Goal: Transaction & Acquisition: Download file/media

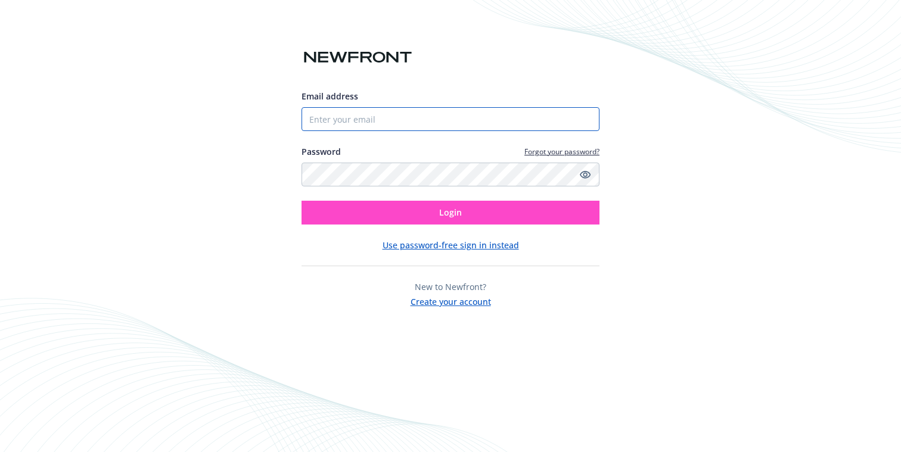
type input "[EMAIL_ADDRESS][DOMAIN_NAME]"
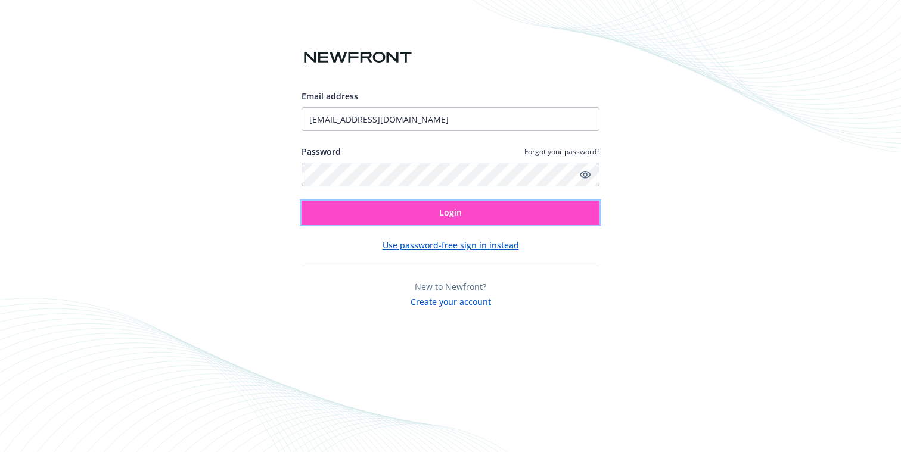
click at [423, 215] on button "Login" at bounding box center [451, 213] width 298 height 24
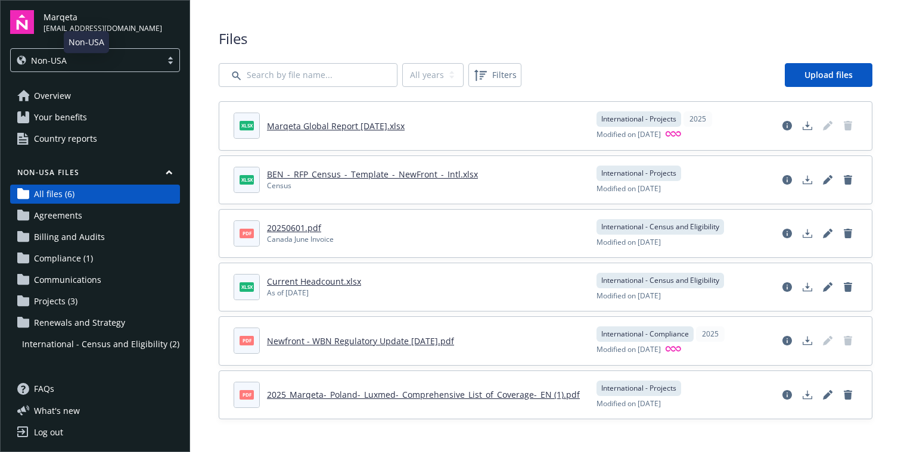
click at [97, 58] on div "Non-USA" at bounding box center [86, 60] width 139 height 13
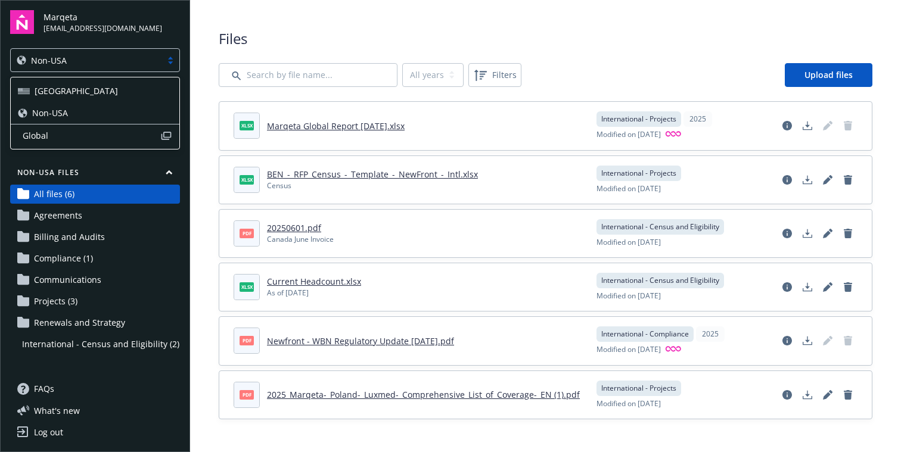
click at [63, 91] on div "[GEOGRAPHIC_DATA]" at bounding box center [95, 91] width 154 height 13
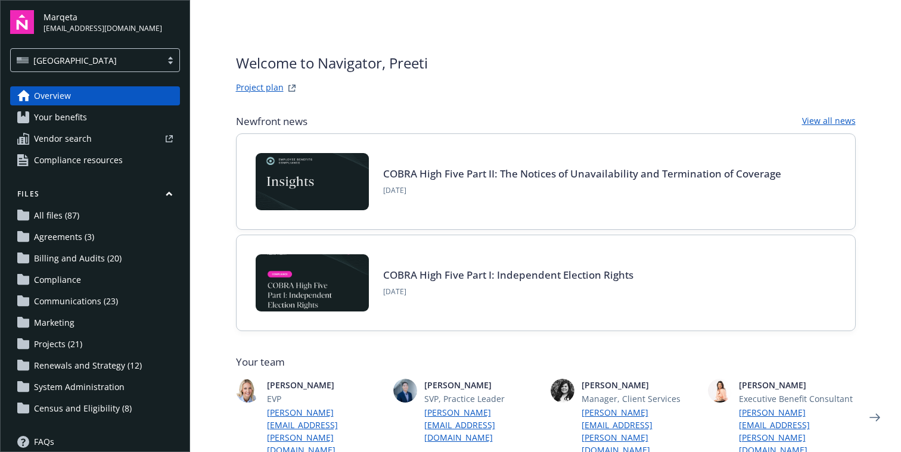
click at [67, 217] on span "All files (87)" at bounding box center [56, 215] width 45 height 19
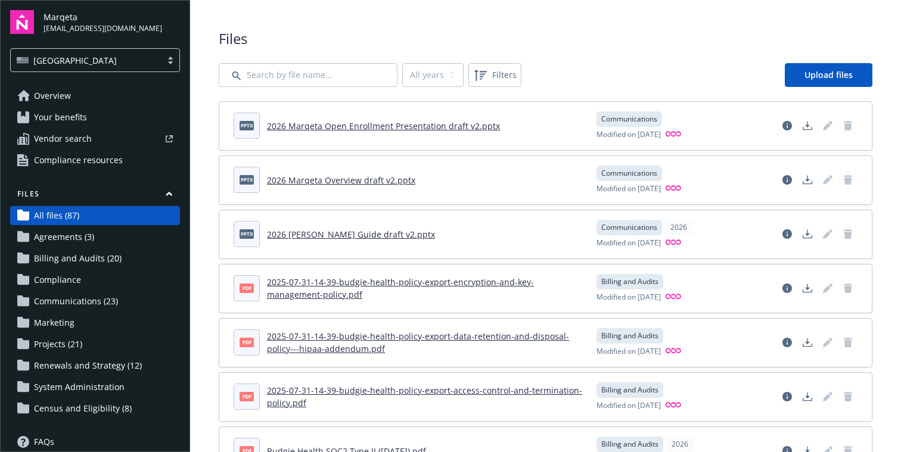
click at [95, 299] on span "Communications (23)" at bounding box center [76, 301] width 84 height 19
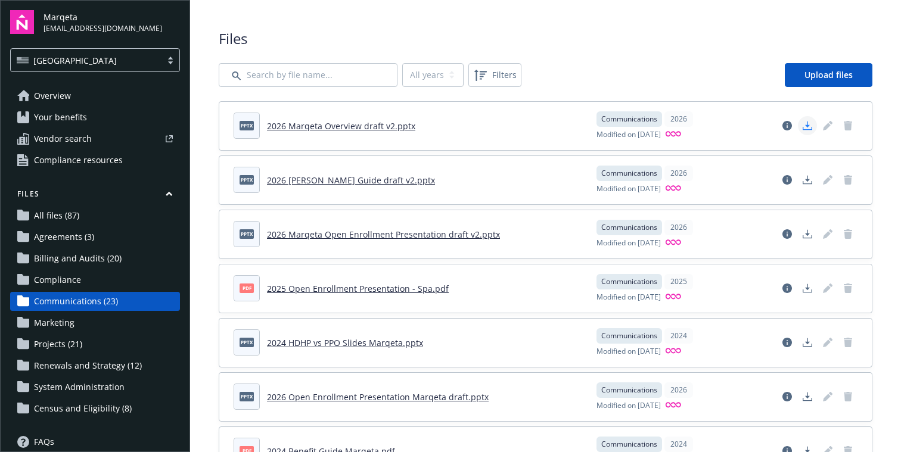
click at [808, 125] on polygon "Download document" at bounding box center [807, 125] width 5 height 7
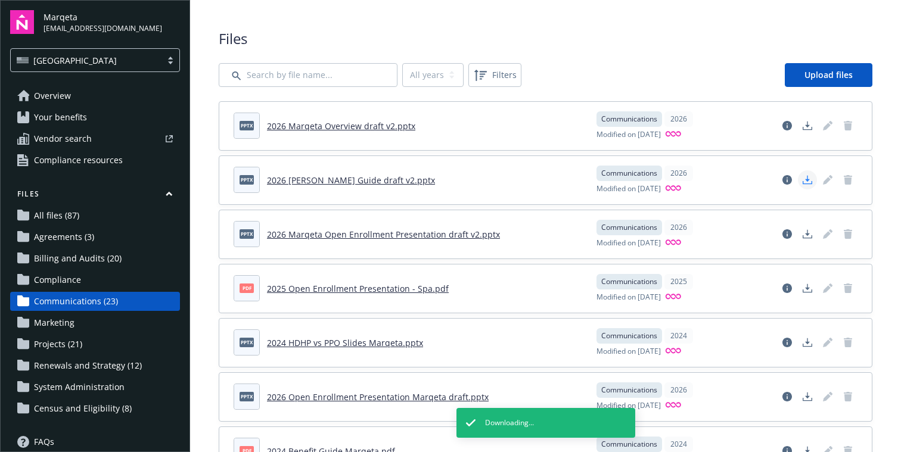
click at [809, 180] on icon "Download document" at bounding box center [808, 180] width 10 height 10
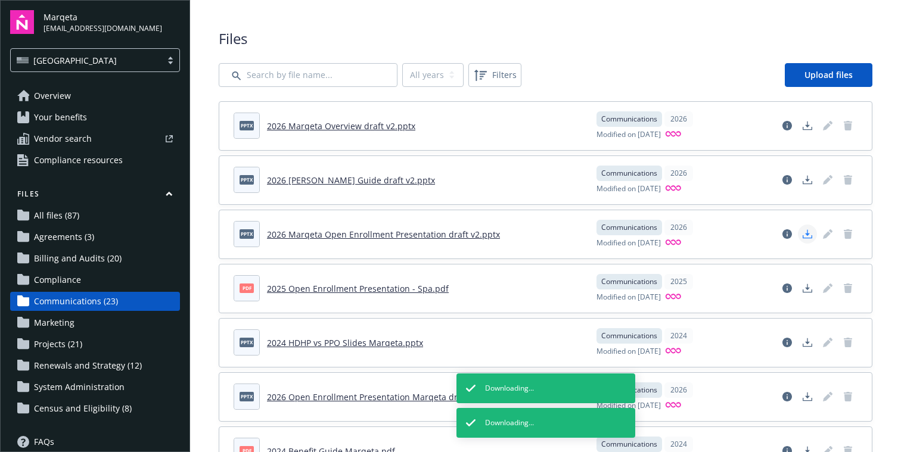
click at [807, 234] on polygon "Download document" at bounding box center [807, 233] width 5 height 7
